Goal: Information Seeking & Learning: Learn about a topic

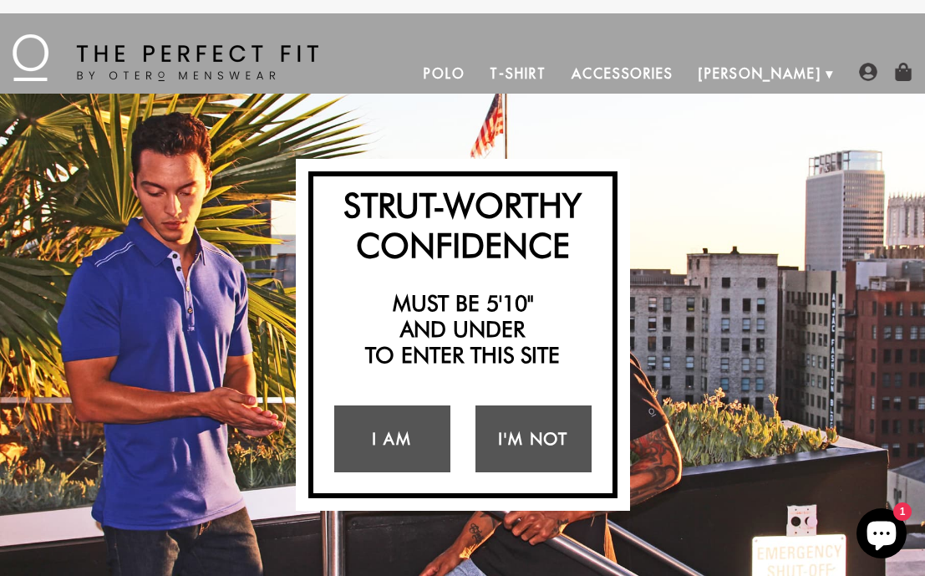
click at [478, 69] on link "Polo" at bounding box center [444, 73] width 67 height 40
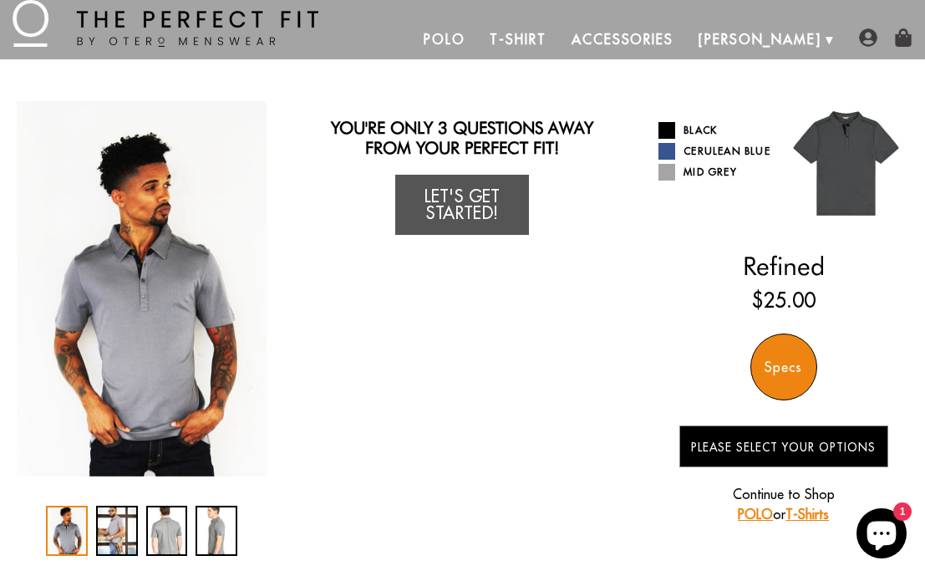
scroll to position [32, 0]
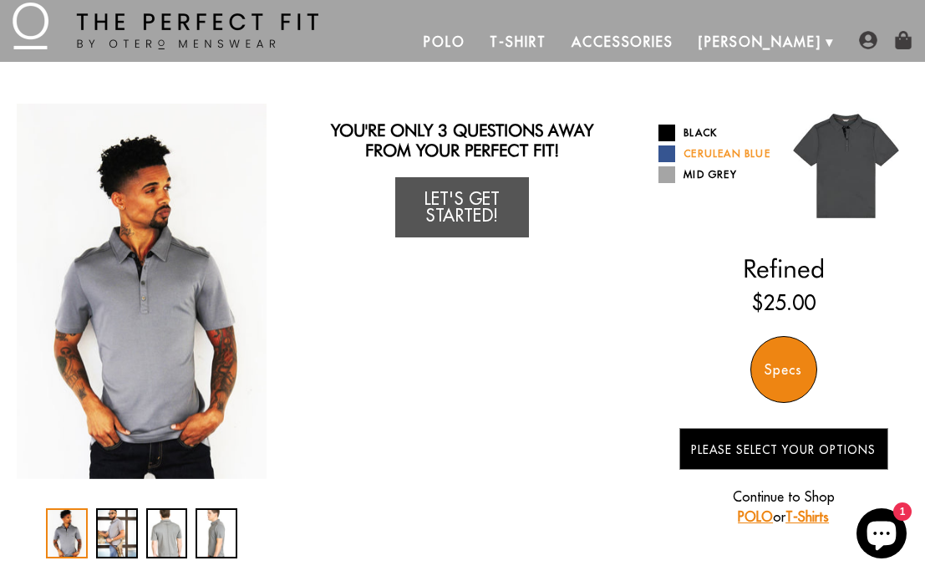
click at [669, 162] on span at bounding box center [667, 153] width 17 height 17
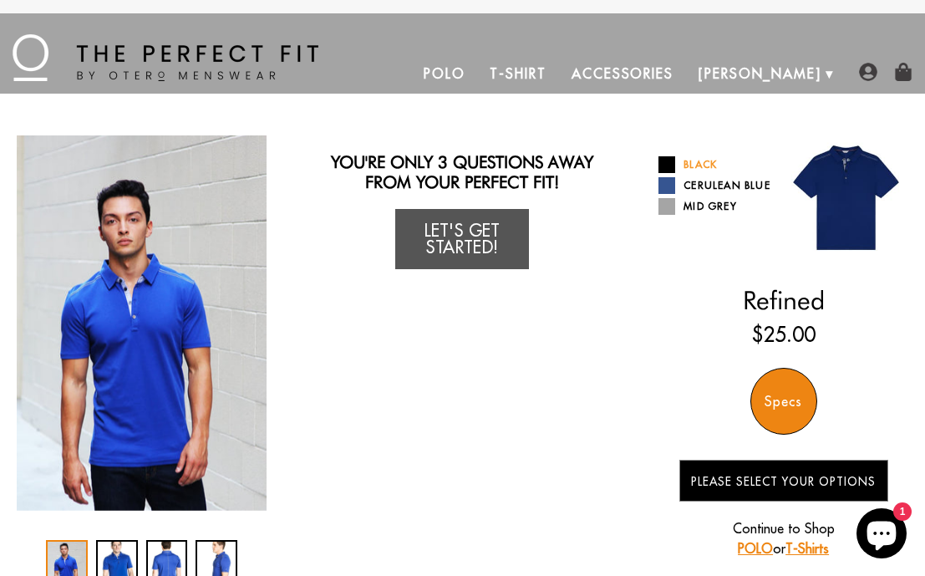
click at [669, 165] on span at bounding box center [667, 164] width 17 height 17
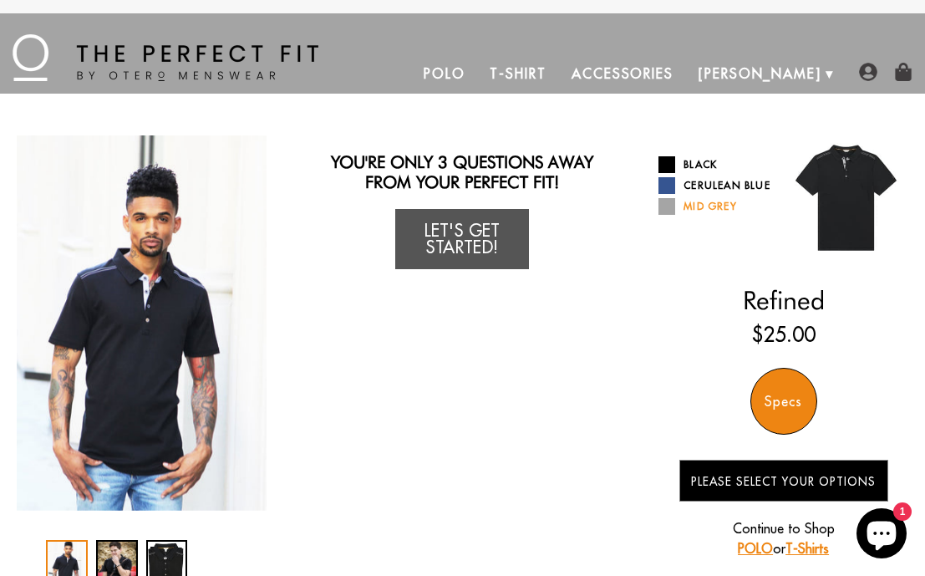
click at [672, 215] on span at bounding box center [667, 206] width 17 height 17
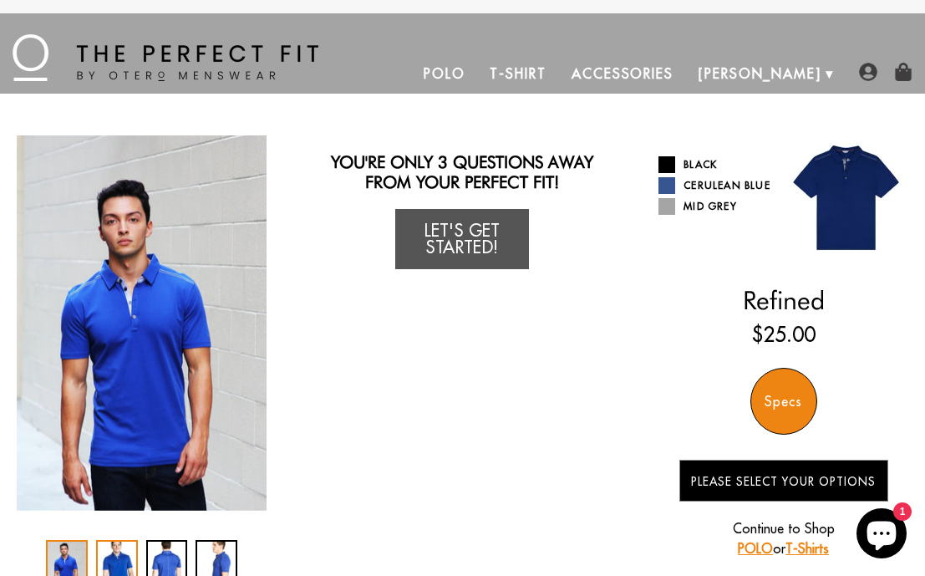
click at [125, 553] on div "2 / 4" at bounding box center [117, 565] width 42 height 50
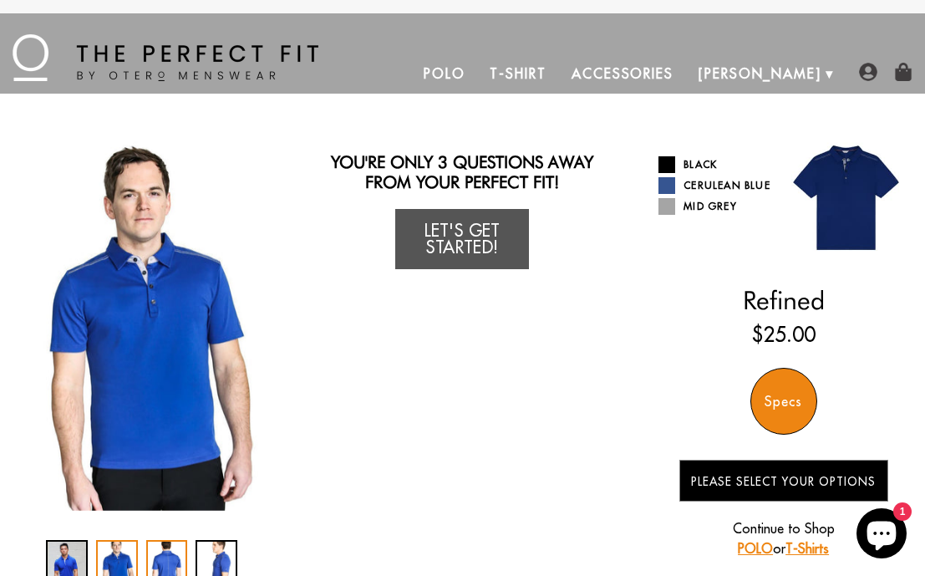
click at [156, 553] on div "3 / 4" at bounding box center [167, 565] width 42 height 50
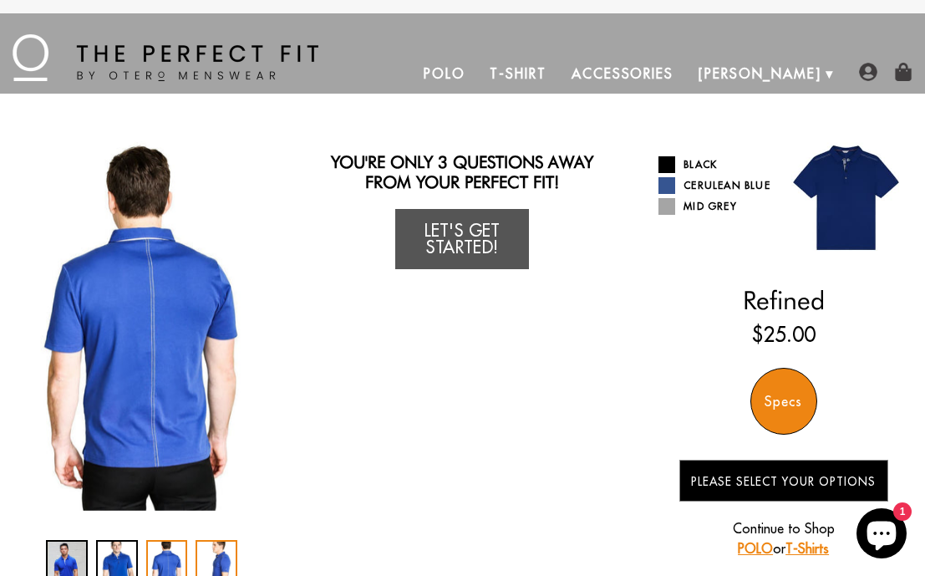
click at [206, 546] on div "4 / 4" at bounding box center [217, 565] width 42 height 50
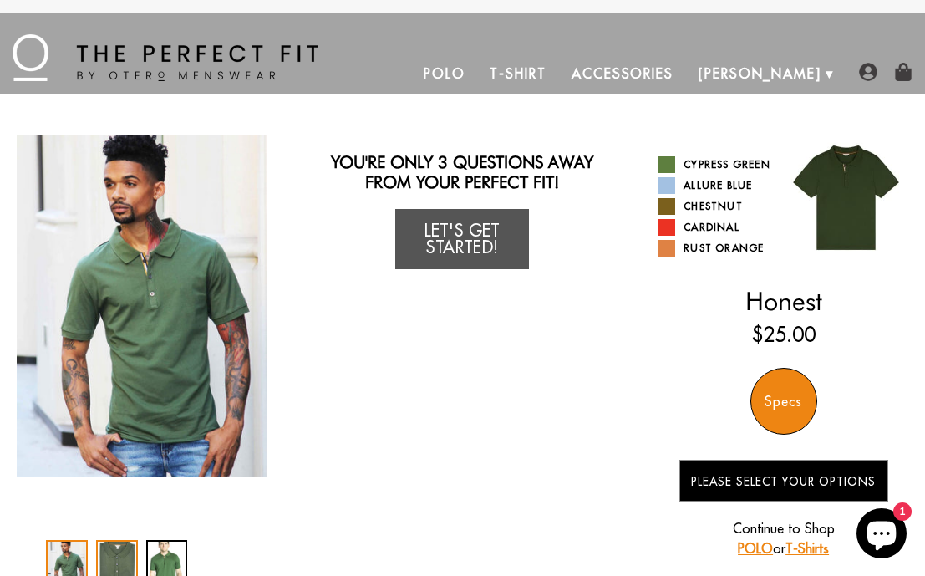
click at [112, 565] on div "2 / 3" at bounding box center [117, 565] width 42 height 50
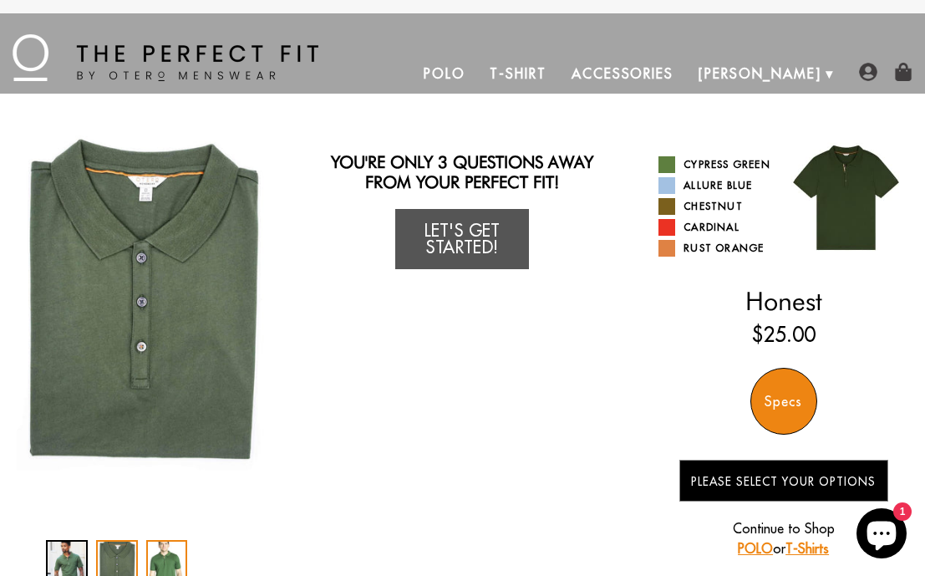
click at [181, 555] on div "3 / 3" at bounding box center [167, 565] width 42 height 50
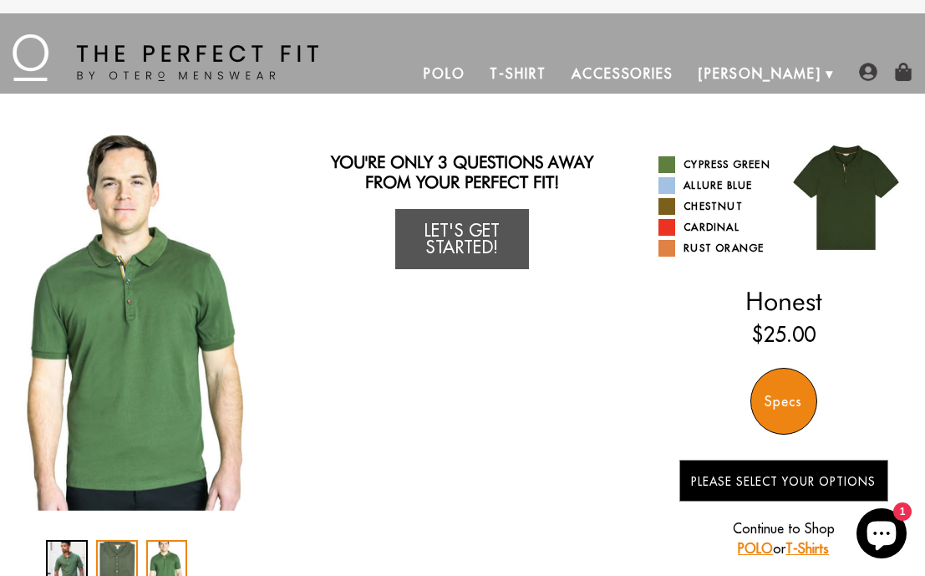
click at [116, 552] on div "2 / 3" at bounding box center [117, 565] width 42 height 50
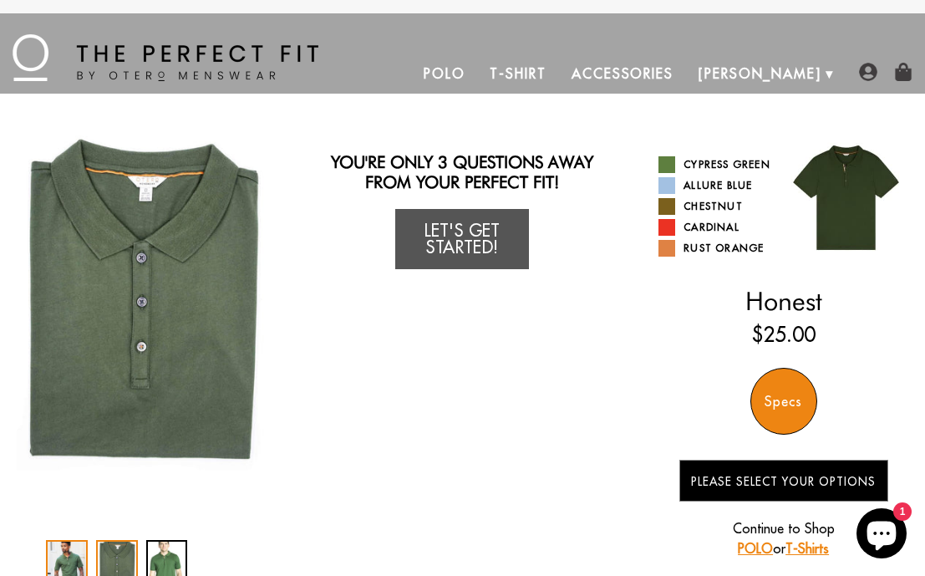
click at [73, 551] on div "1 / 3" at bounding box center [67, 565] width 42 height 50
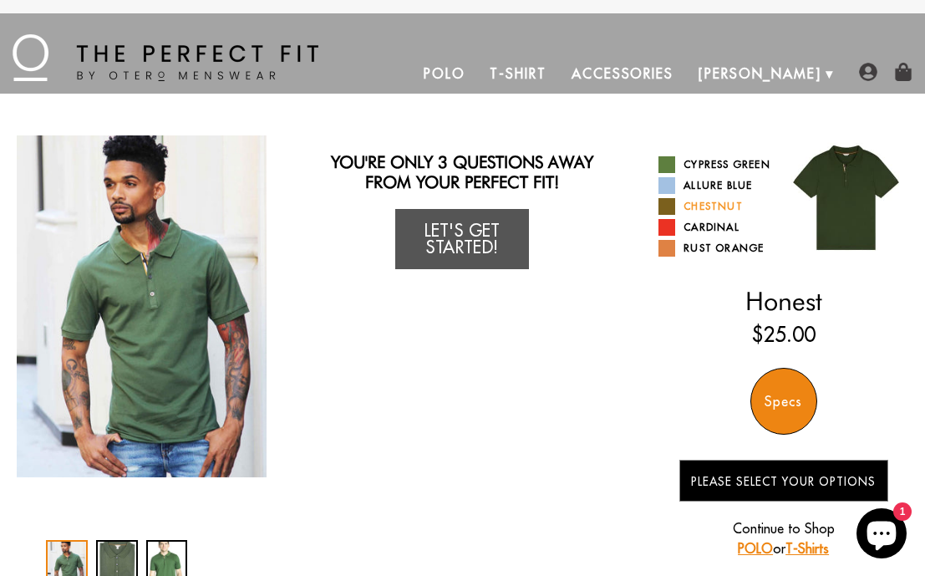
click at [669, 215] on span at bounding box center [667, 206] width 17 height 17
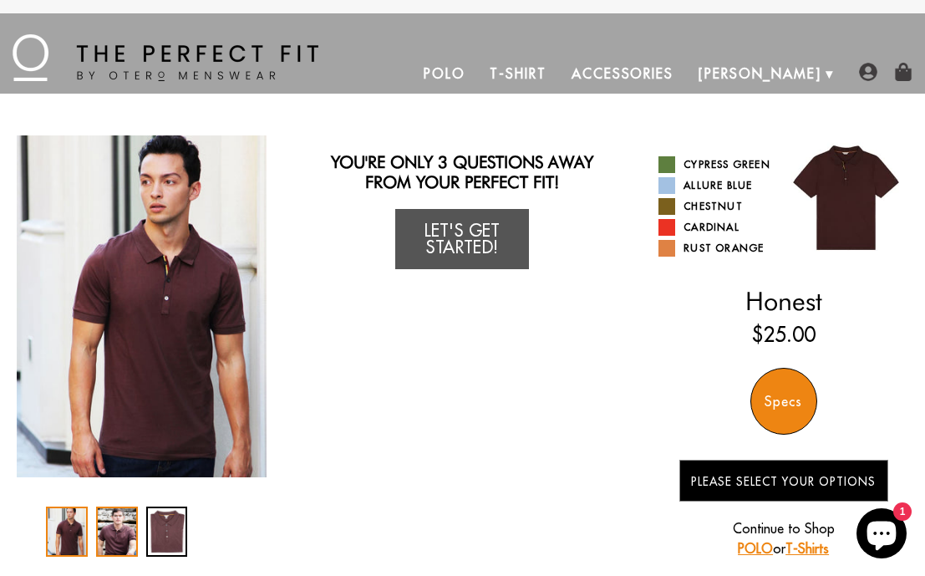
click at [115, 518] on div "2 / 3" at bounding box center [117, 531] width 42 height 50
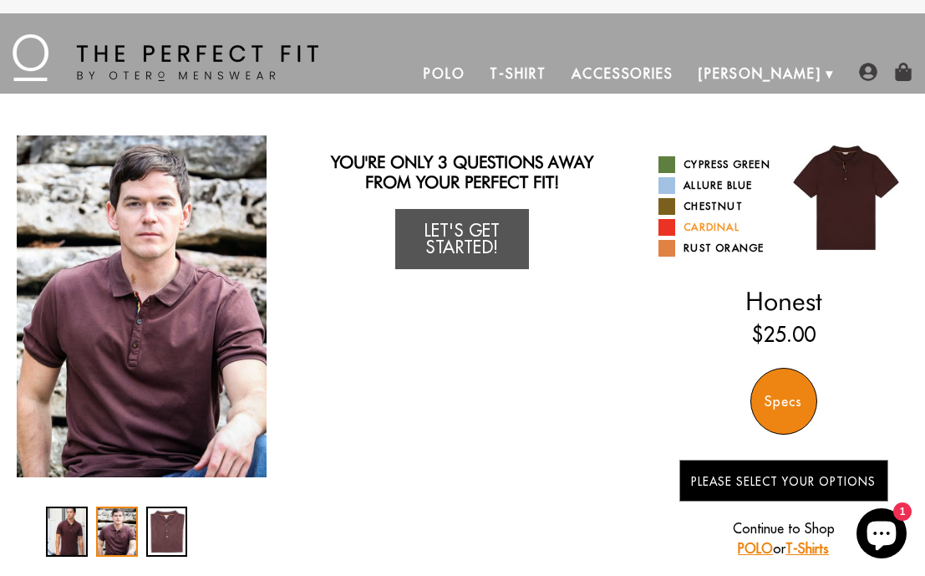
click at [672, 236] on span at bounding box center [667, 227] width 17 height 17
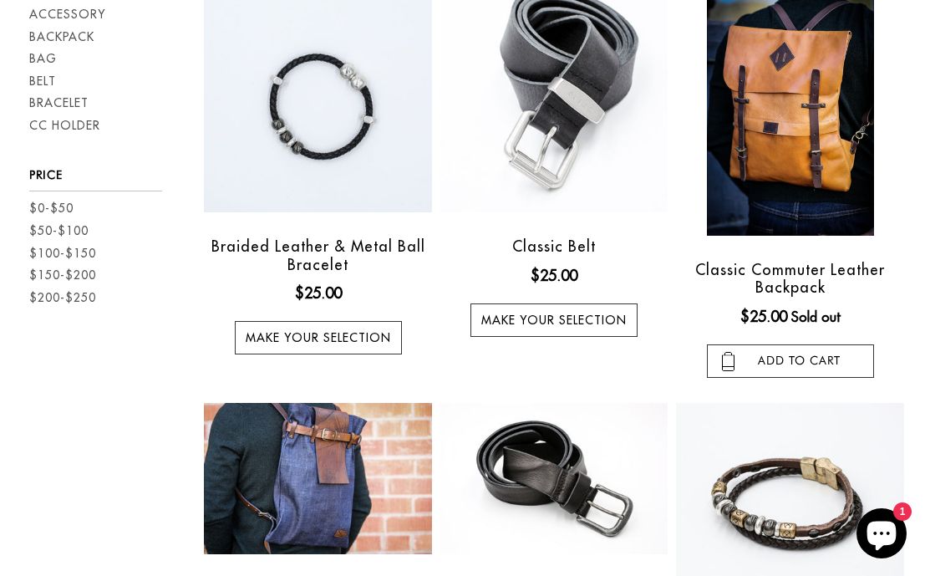
scroll to position [259, 0]
